Goal: Ask a question

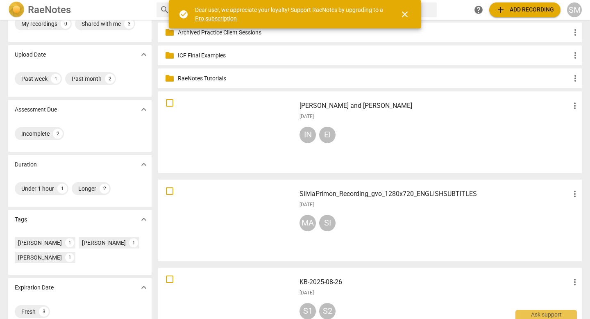
scroll to position [34, 0]
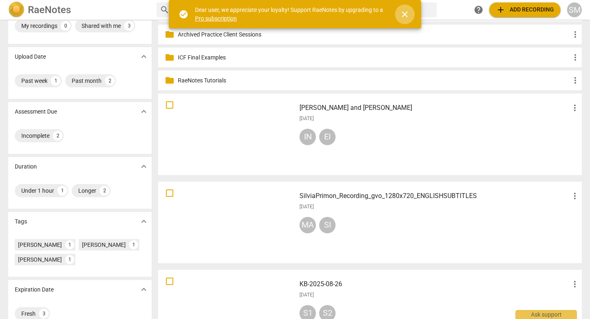
click at [406, 12] on span "close" at bounding box center [405, 14] width 10 height 10
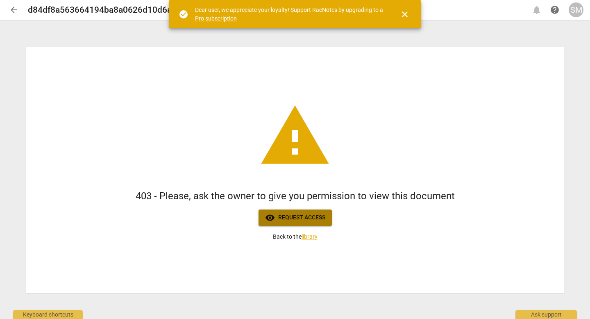
click at [312, 217] on span "visibility Request access" at bounding box center [295, 218] width 60 height 10
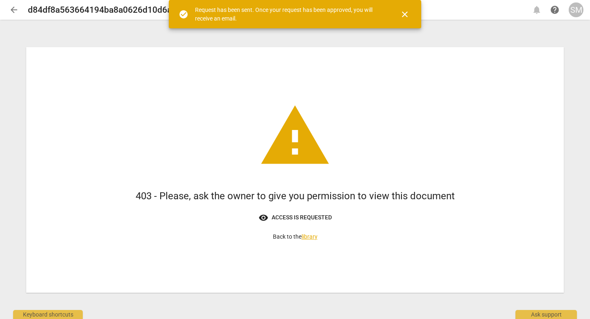
click at [404, 14] on span "close" at bounding box center [405, 14] width 10 height 10
